Goal: Find specific page/section: Find specific page/section

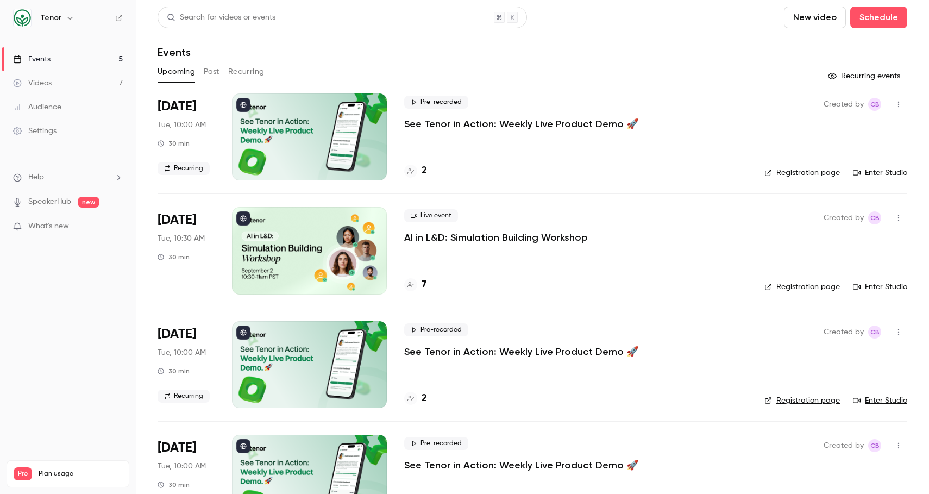
click at [425, 171] on h4 "2" at bounding box center [424, 171] width 5 height 15
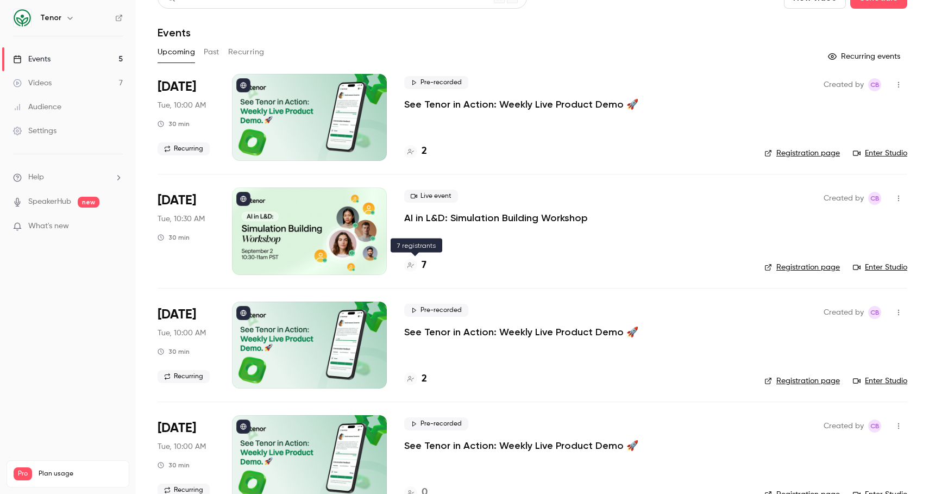
scroll to position [97, 0]
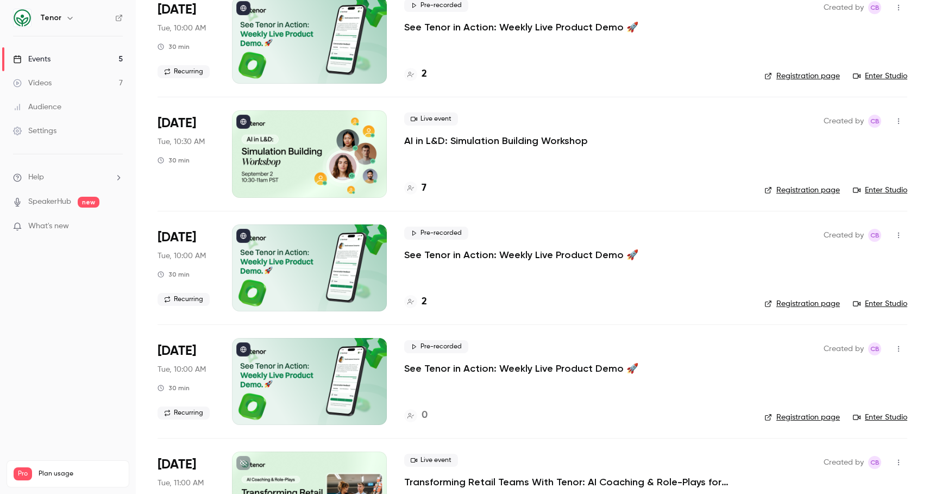
click at [426, 306] on h4 "2" at bounding box center [424, 302] width 5 height 15
